Goal: Browse casually

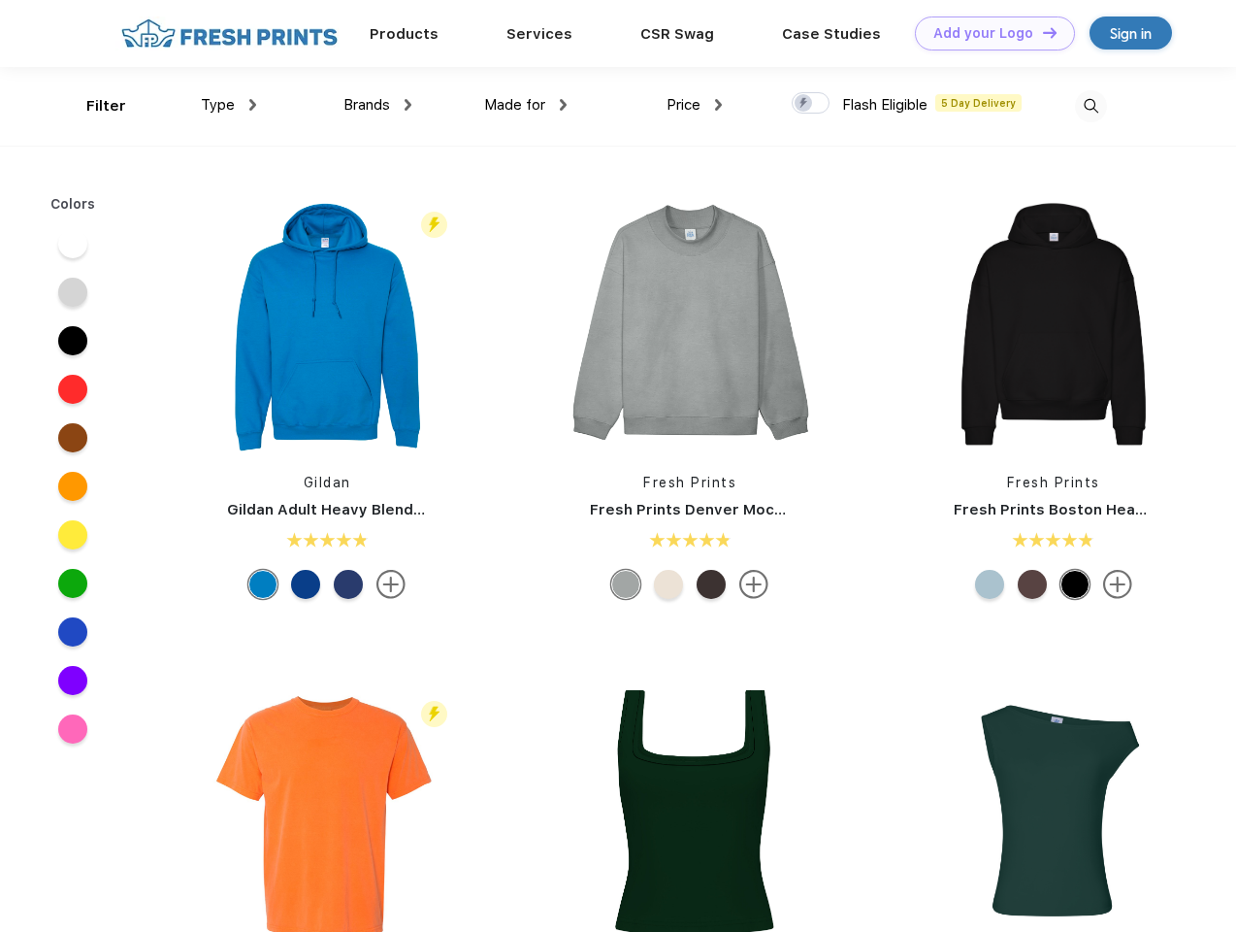
scroll to position [1, 0]
click at [988, 33] on link "Add your Logo Design Tool" at bounding box center [995, 33] width 160 height 34
click at [0, 0] on div "Design Tool" at bounding box center [0, 0] width 0 height 0
click at [1041, 32] on link "Add your Logo Design Tool" at bounding box center [995, 33] width 160 height 34
click at [93, 106] on div "Filter" at bounding box center [106, 106] width 40 height 22
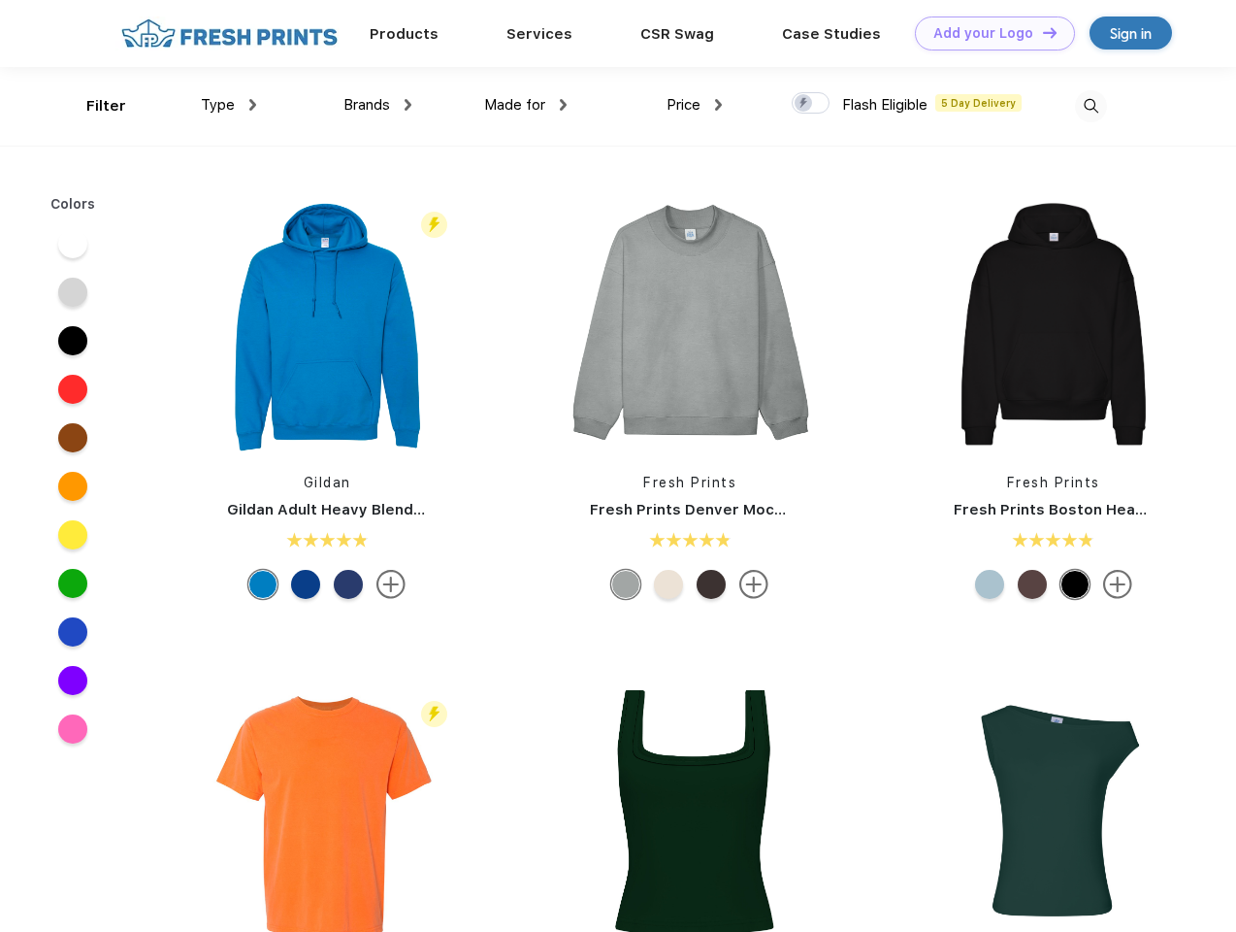
click at [229, 105] on span "Type" at bounding box center [218, 104] width 34 height 17
click at [378, 105] on span "Brands" at bounding box center [367, 104] width 47 height 17
click at [526, 105] on span "Made for" at bounding box center [514, 104] width 61 height 17
click at [695, 105] on span "Price" at bounding box center [684, 104] width 34 height 17
click at [811, 104] on div at bounding box center [811, 102] width 38 height 21
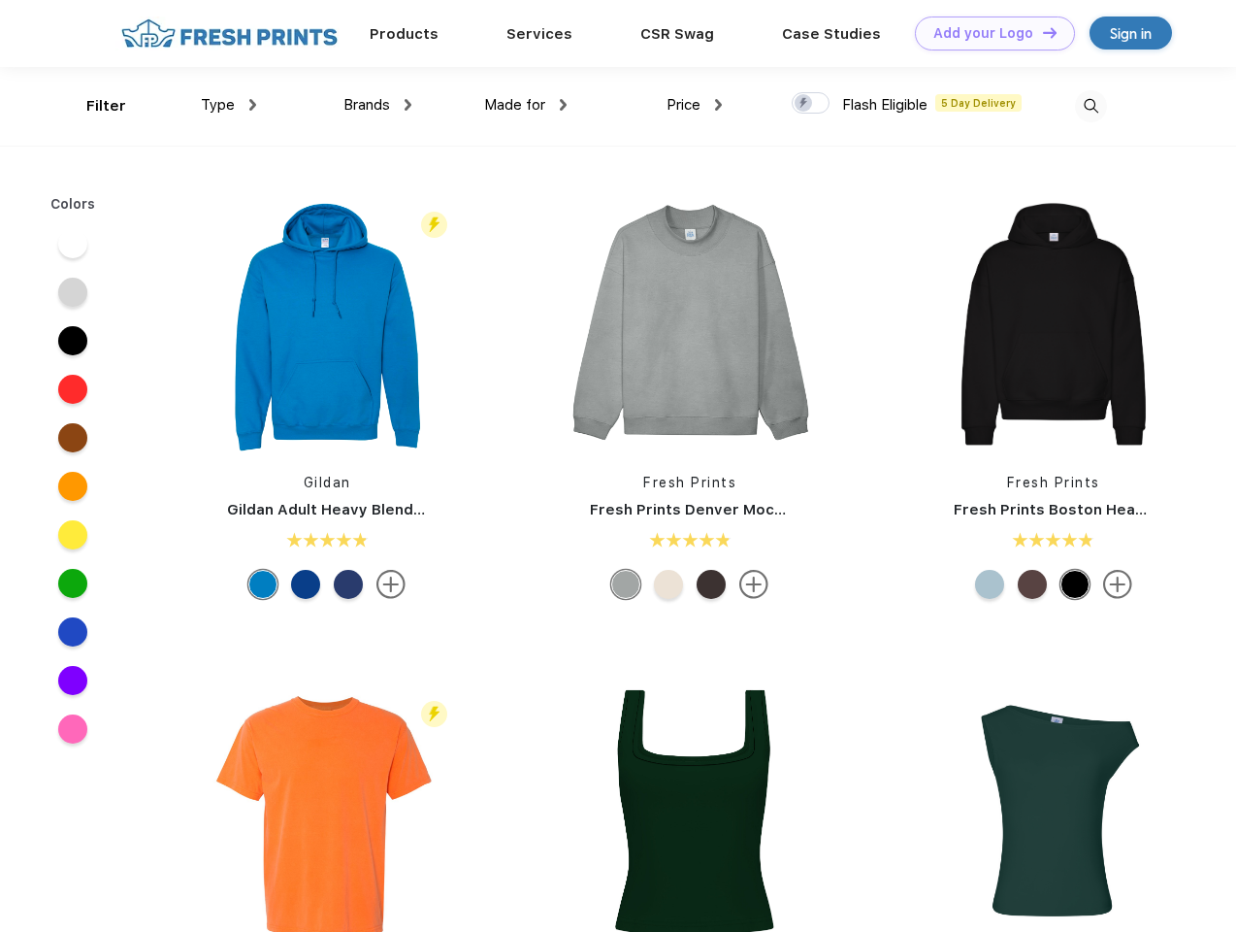
click at [805, 104] on input "checkbox" at bounding box center [798, 97] width 13 height 13
click at [1091, 106] on img at bounding box center [1091, 106] width 32 height 32
